Goal: Find specific page/section: Find specific page/section

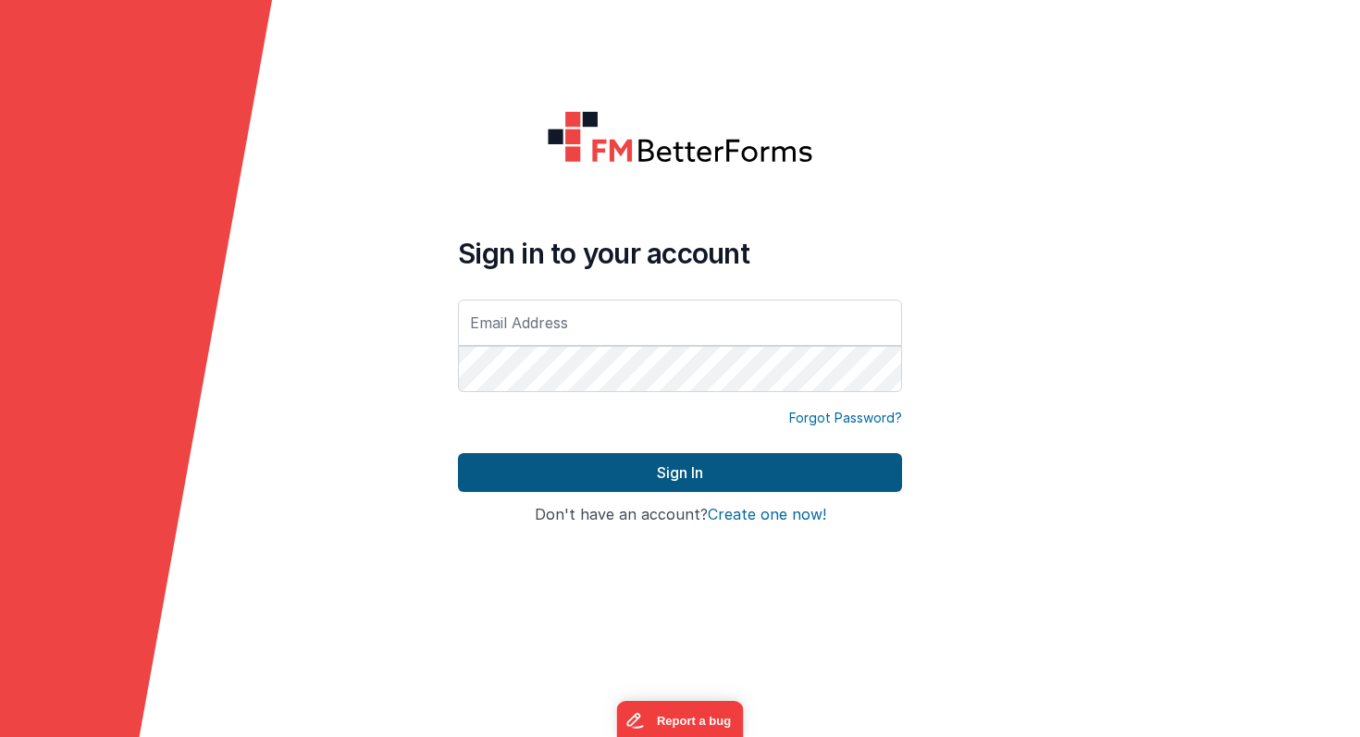
type input "[PERSON_NAME][EMAIL_ADDRESS][PERSON_NAME][DOMAIN_NAME]"
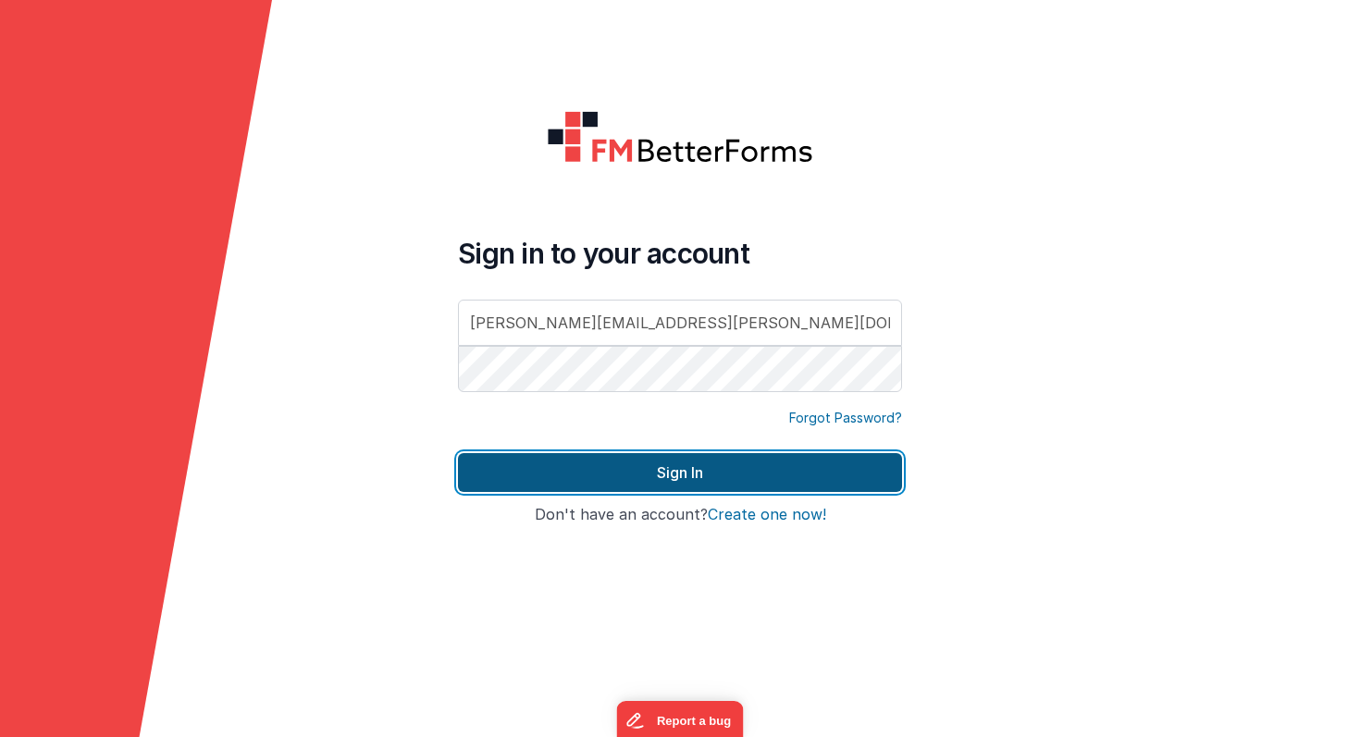
click at [692, 461] on button "Sign In" at bounding box center [680, 472] width 444 height 39
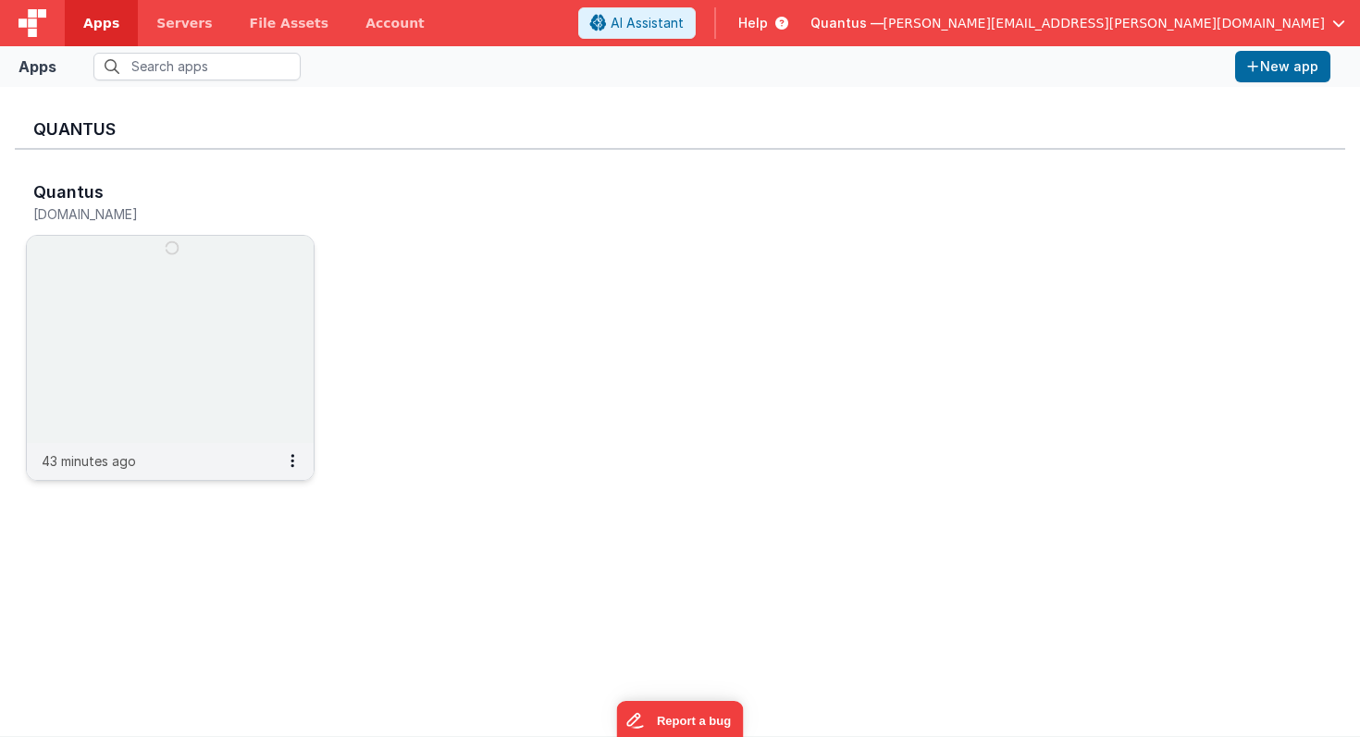
click at [183, 385] on img at bounding box center [170, 339] width 287 height 207
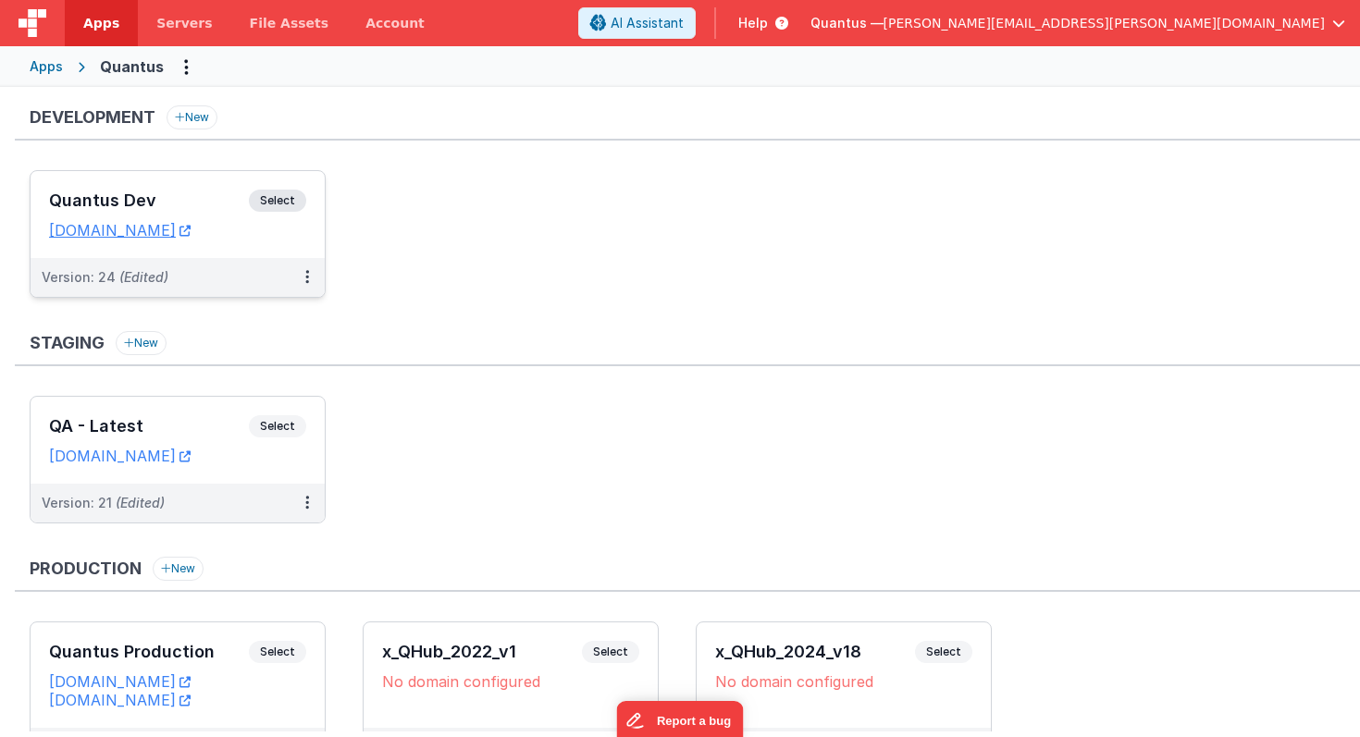
click at [212, 255] on div "Quantus Dev Select URLs [DOMAIN_NAME]" at bounding box center [178, 214] width 294 height 87
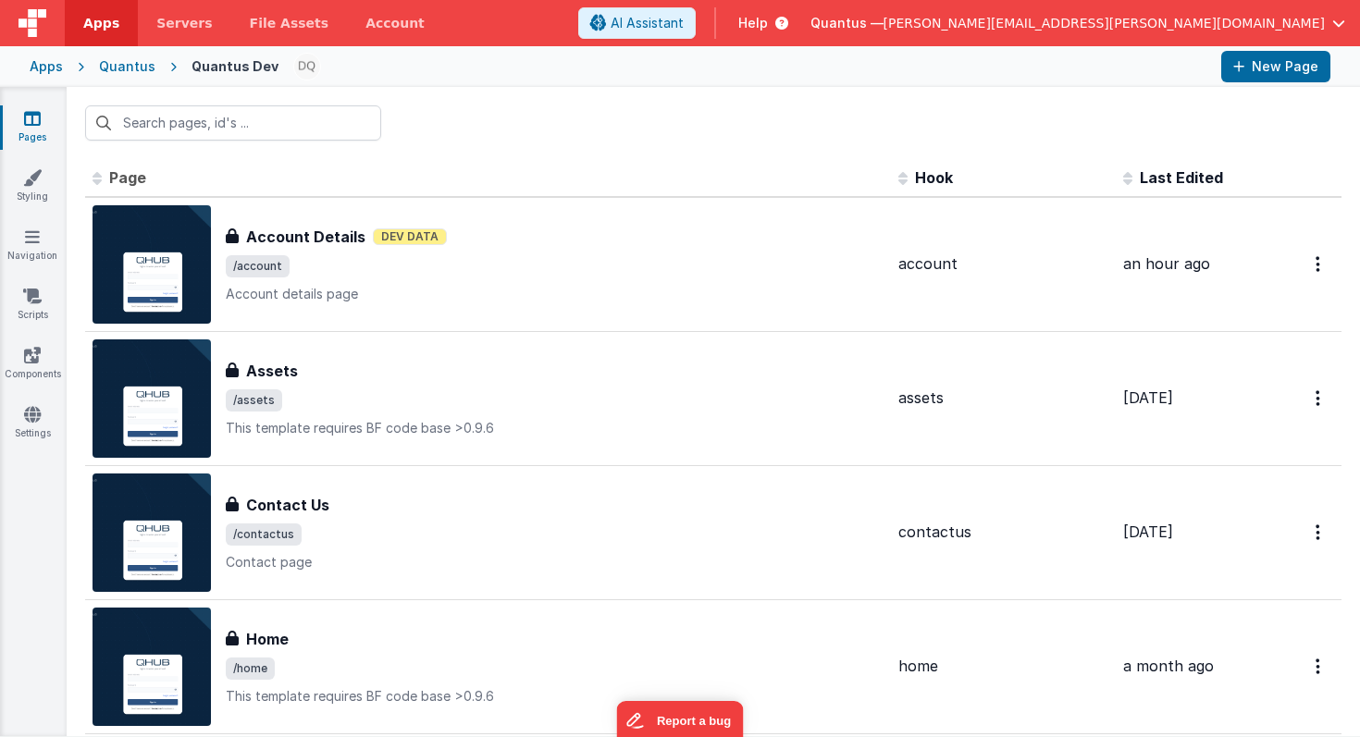
click at [1146, 179] on span "Last Edited" at bounding box center [1180, 177] width 83 height 18
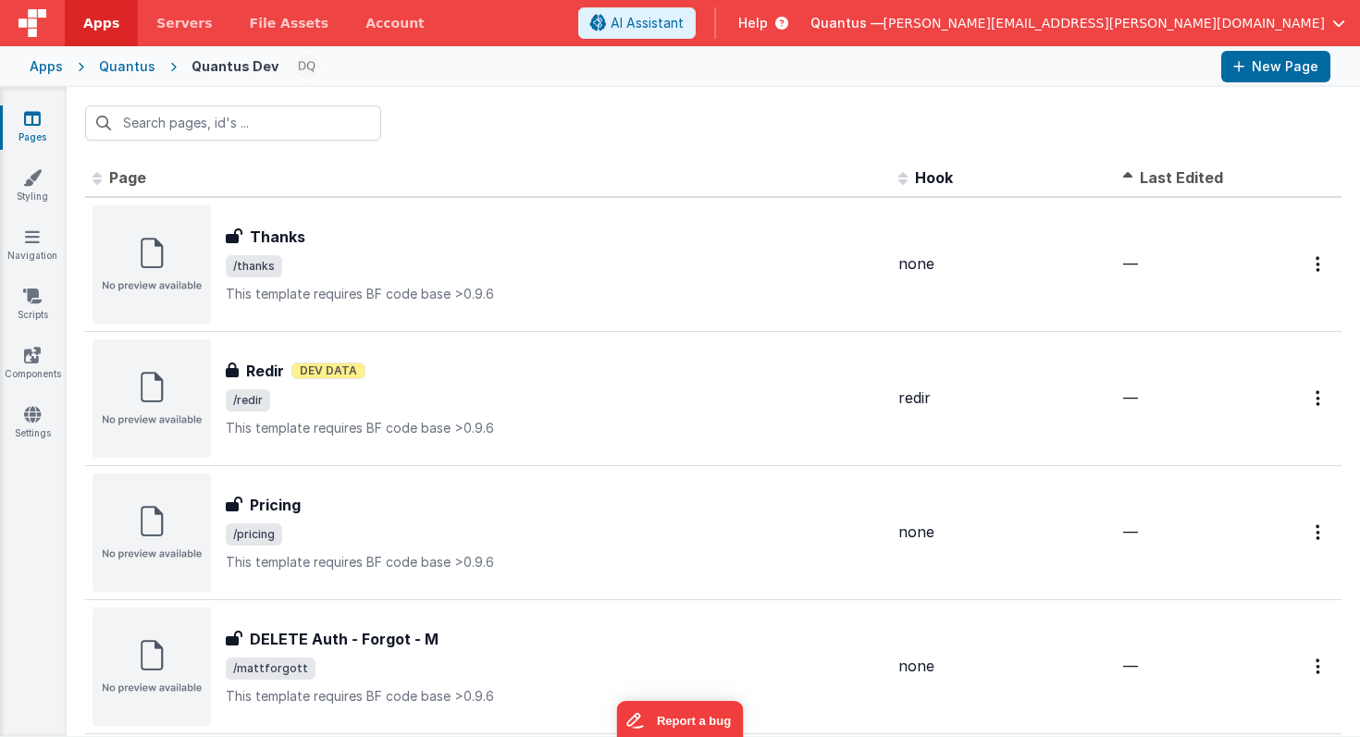
click at [1146, 179] on span "Last Edited" at bounding box center [1180, 177] width 83 height 18
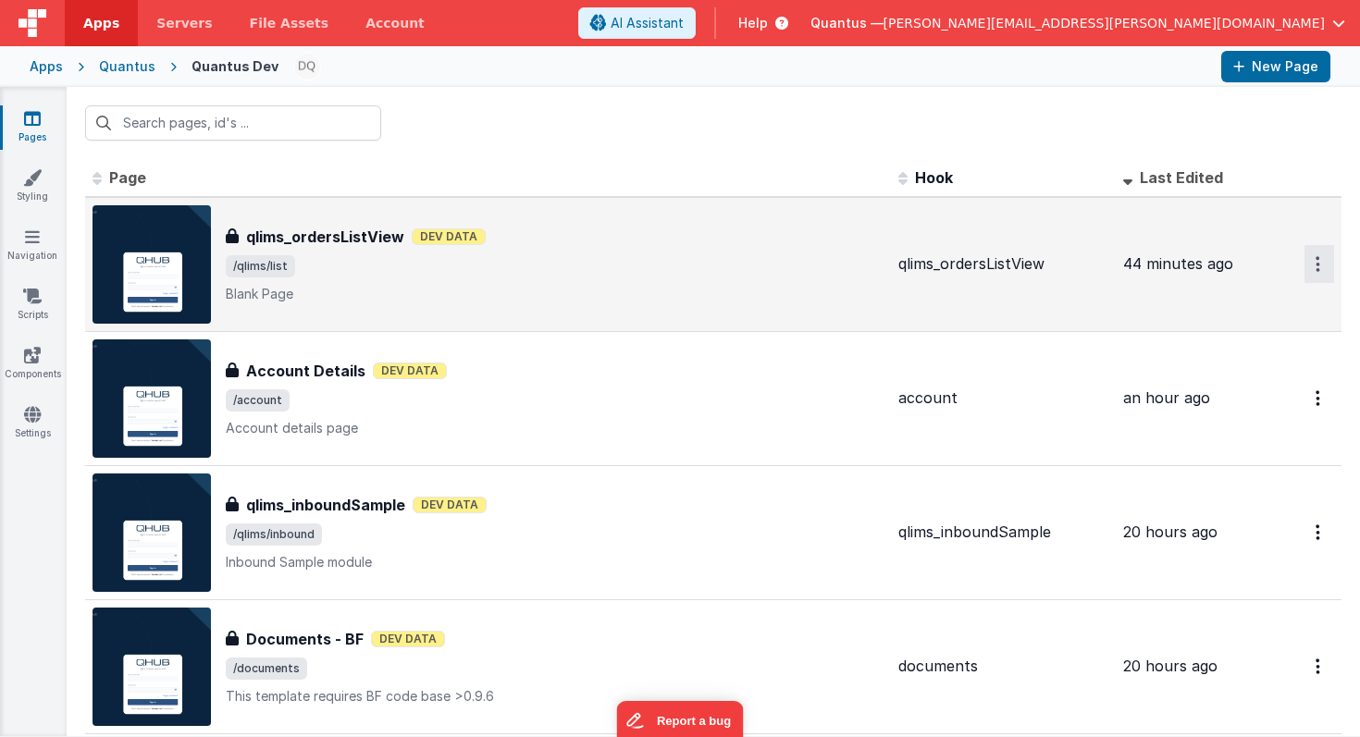
click at [1315, 270] on icon "Options" at bounding box center [1317, 264] width 5 height 16
click at [1247, 304] on link "Preview" at bounding box center [1252, 306] width 163 height 33
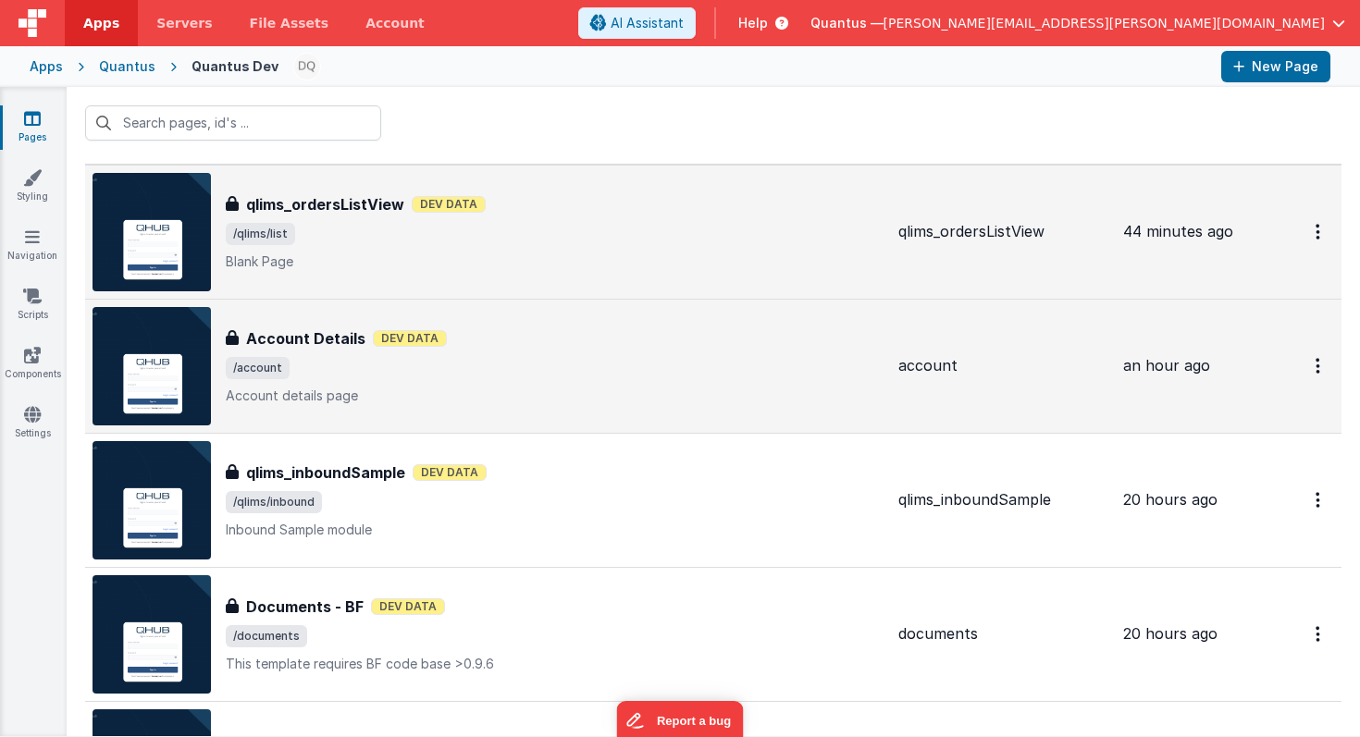
scroll to position [37, 0]
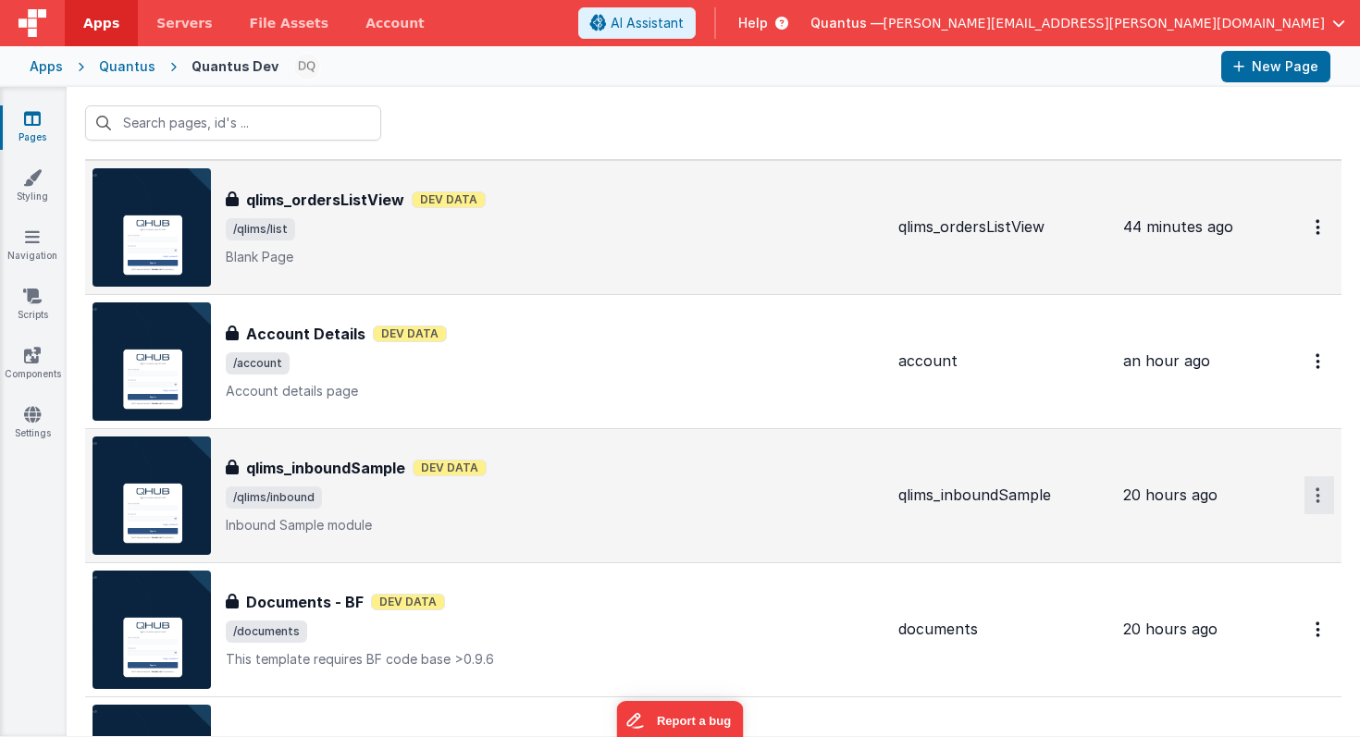
click at [1304, 246] on button "Options" at bounding box center [1319, 227] width 30 height 38
click at [1220, 538] on link "Preview" at bounding box center [1252, 538] width 163 height 33
